Goal: Communication & Community: Ask a question

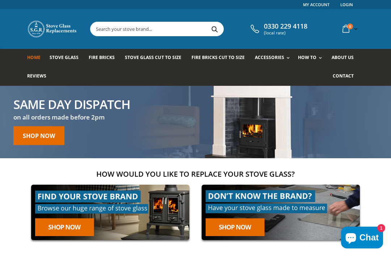
click at [357, 239] on icon "Chat window" at bounding box center [350, 237] width 17 height 17
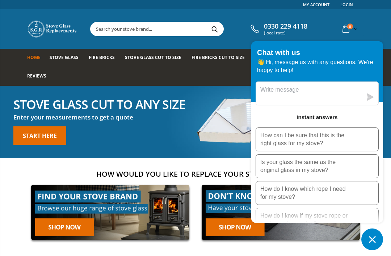
click at [369, 240] on icon "Chat window" at bounding box center [372, 239] width 11 height 11
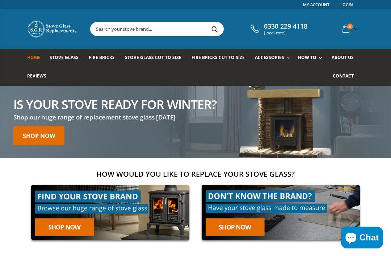
click at [348, 74] on span "Contact" at bounding box center [343, 76] width 21 height 6
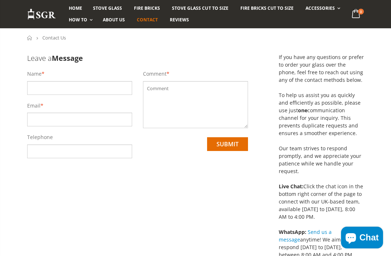
scroll to position [56, 0]
click at [41, 88] on input "text" at bounding box center [79, 88] width 105 height 14
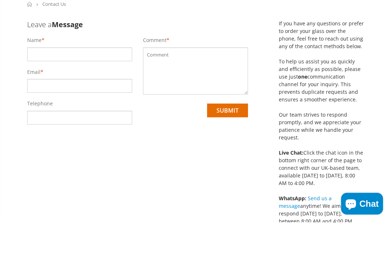
type input "[PERSON_NAME]"
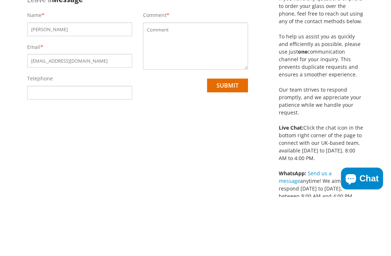
type input "[EMAIL_ADDRESS][DOMAIN_NAME]"
click at [40, 145] on input "tel" at bounding box center [79, 152] width 105 height 14
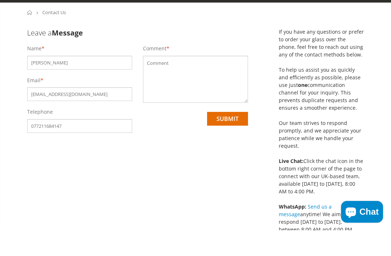
type input "077211684147"
click at [161, 81] on textarea at bounding box center [195, 104] width 105 height 47
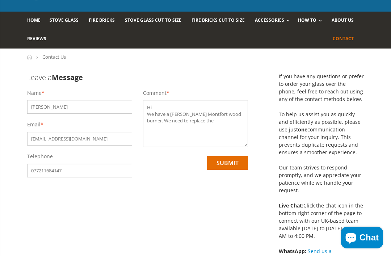
scroll to position [0, 0]
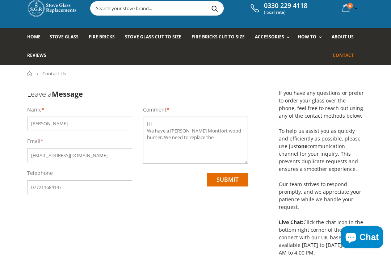
click at [230, 139] on textarea "Hi We have a Franco Belge Montfort wood burner. We need to replace the" at bounding box center [195, 140] width 105 height 47
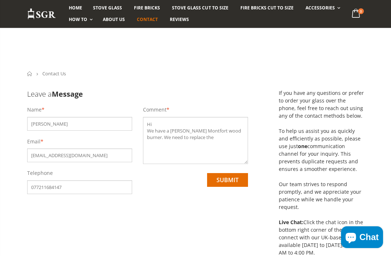
scroll to position [20, 0]
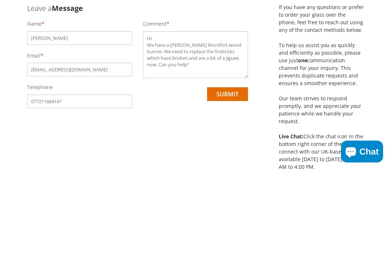
type textarea "Hi We have a Franco Belge Montfort wood burner. We need to replace the firebric…"
click at [234, 173] on input "submit" at bounding box center [227, 180] width 41 height 14
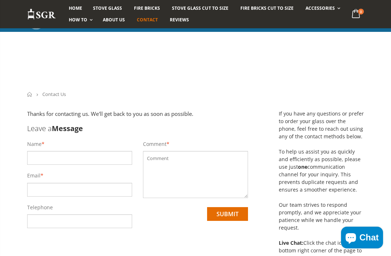
scroll to position [102, 0]
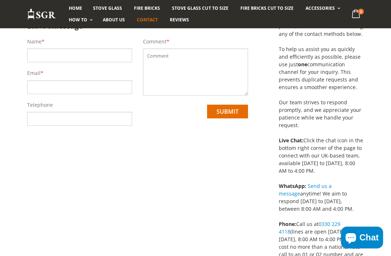
click at [258, 9] on span "Fire Bricks Cut To Size" at bounding box center [266, 8] width 53 height 6
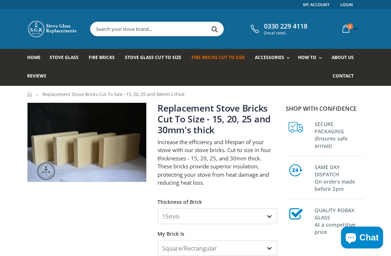
click at [102, 59] on span "Fire Bricks" at bounding box center [102, 57] width 26 height 6
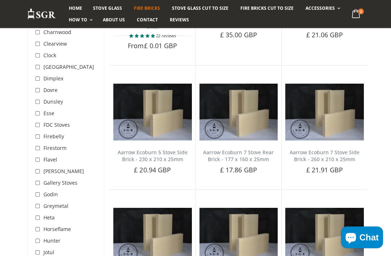
scroll to position [200, 0]
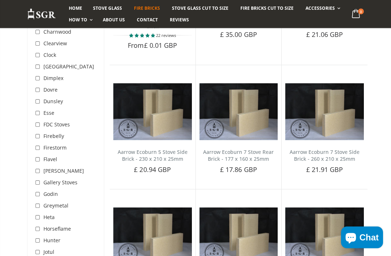
click at [37, 172] on input "checkbox" at bounding box center [38, 171] width 7 height 7
checkbox input "true"
